Goal: Task Accomplishment & Management: Use online tool/utility

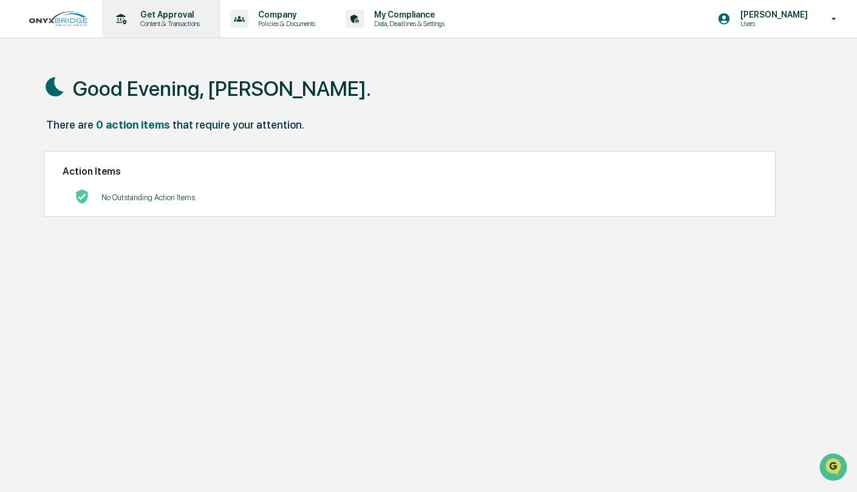
click at [203, 31] on div "Get Approval Content & Transactions" at bounding box center [160, 19] width 106 height 38
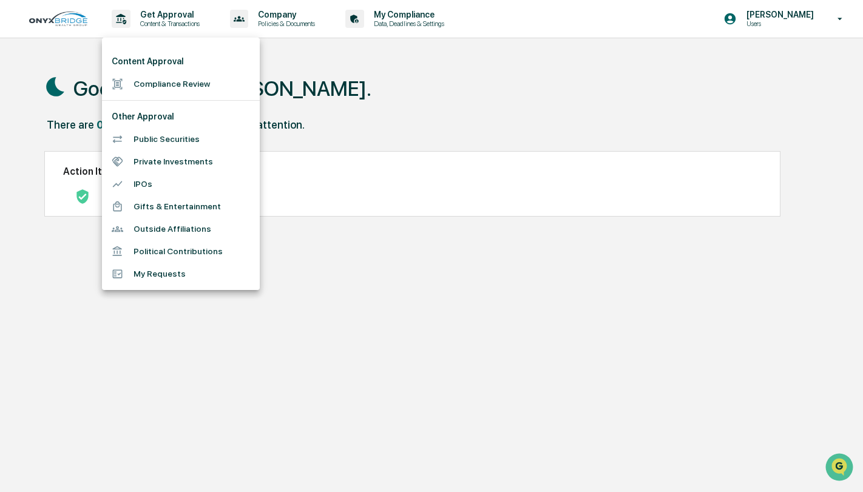
click at [195, 80] on li "Compliance Review" at bounding box center [181, 84] width 158 height 22
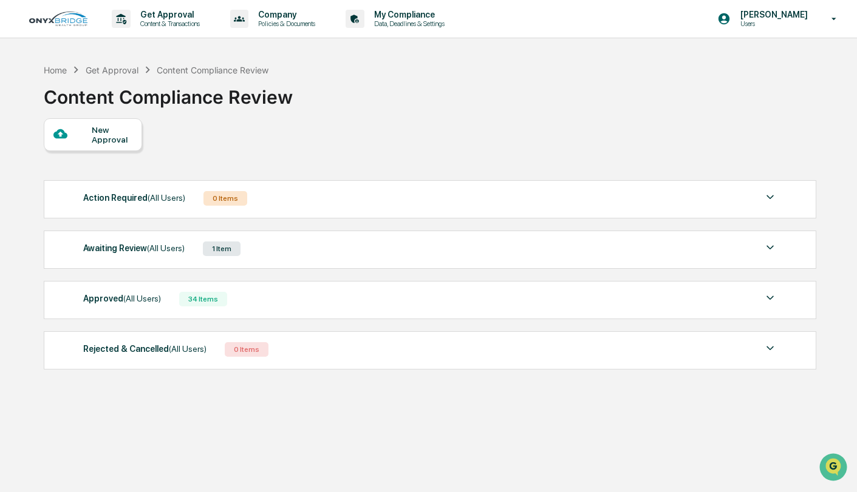
click at [771, 299] on img at bounding box center [769, 298] width 15 height 15
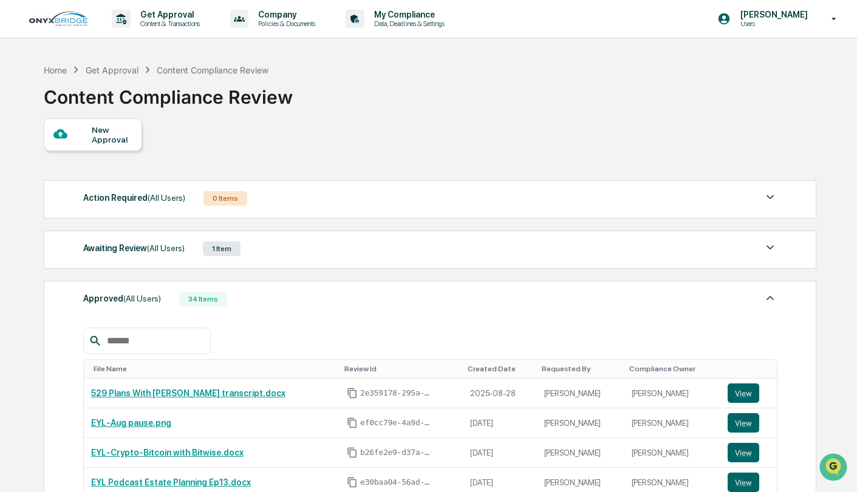
click at [237, 235] on div "Awaiting Review (All Users) 1 Item File Name Review Id Created Date Requested B…" at bounding box center [430, 250] width 772 height 38
click at [239, 241] on div "Awaiting Review (All Users) 1 Item" at bounding box center [430, 248] width 694 height 17
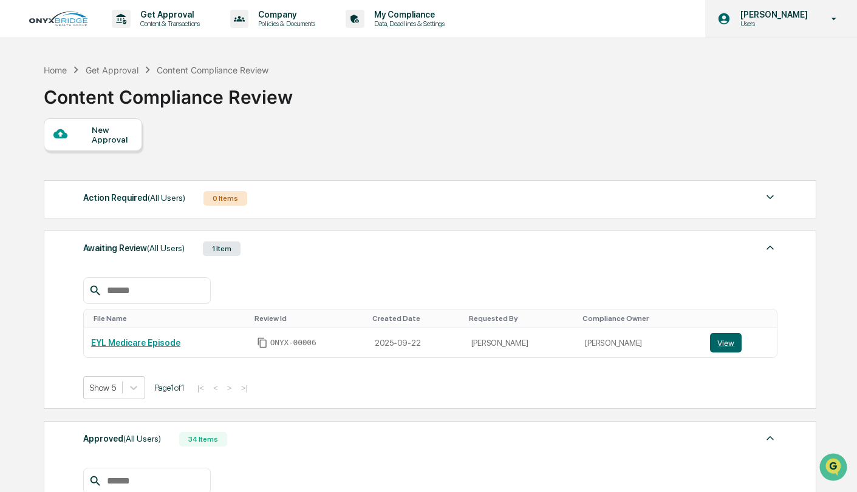
click at [765, 27] on p "Users" at bounding box center [771, 23] width 83 height 8
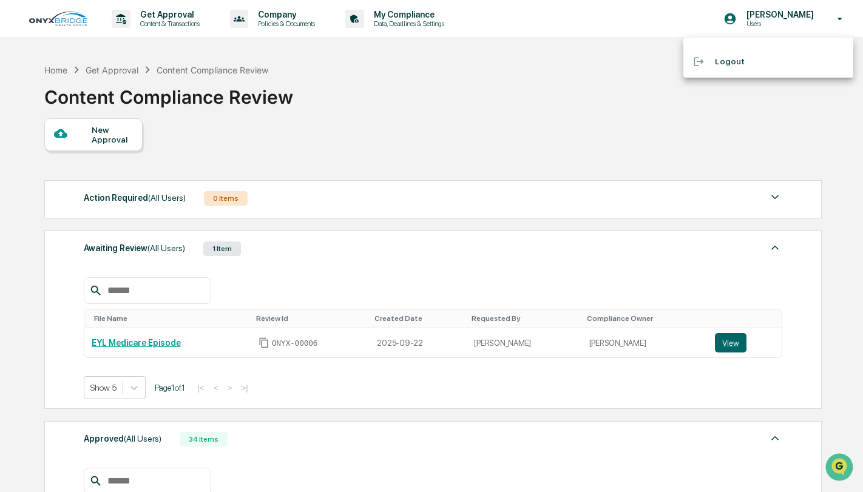
click at [728, 65] on li "Logout" at bounding box center [769, 61] width 170 height 22
